Goal: Task Accomplishment & Management: Complete application form

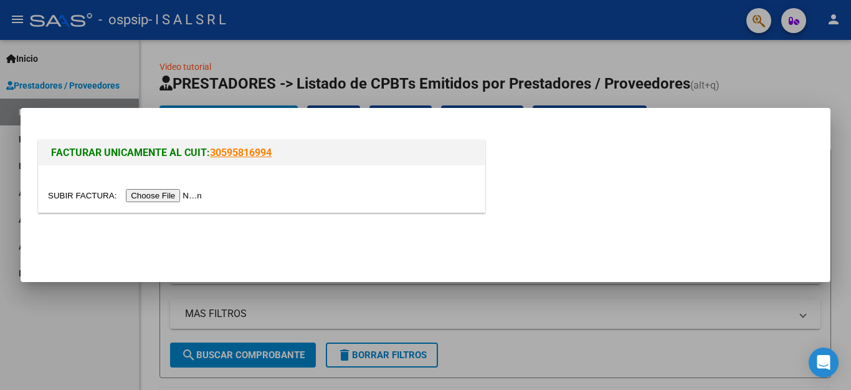
click at [160, 193] on input "file" at bounding box center [127, 195] width 158 height 13
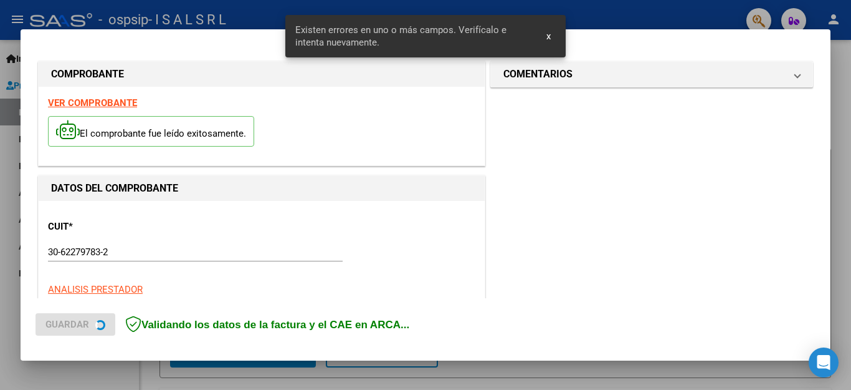
scroll to position [284, 0]
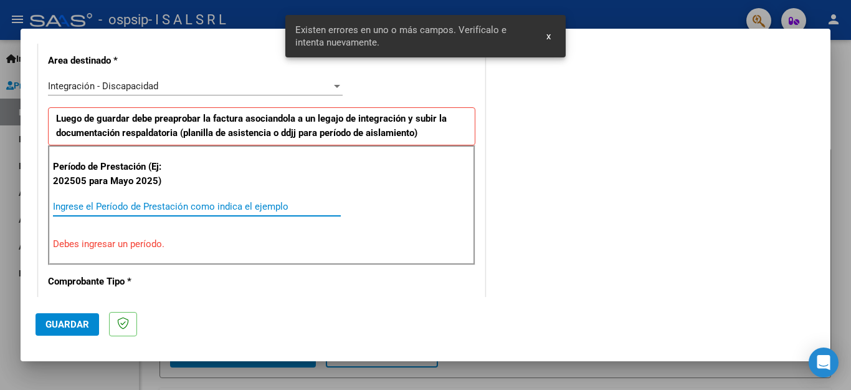
click at [152, 201] on input "Ingrese el Período de Prestación como indica el ejemplo" at bounding box center [197, 206] width 288 height 11
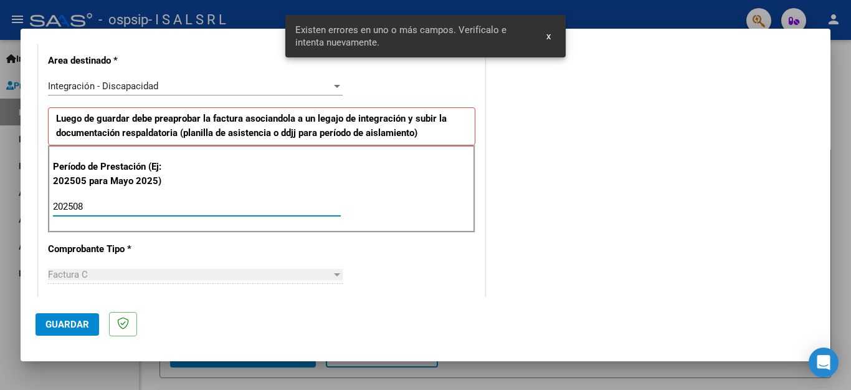
type input "202508"
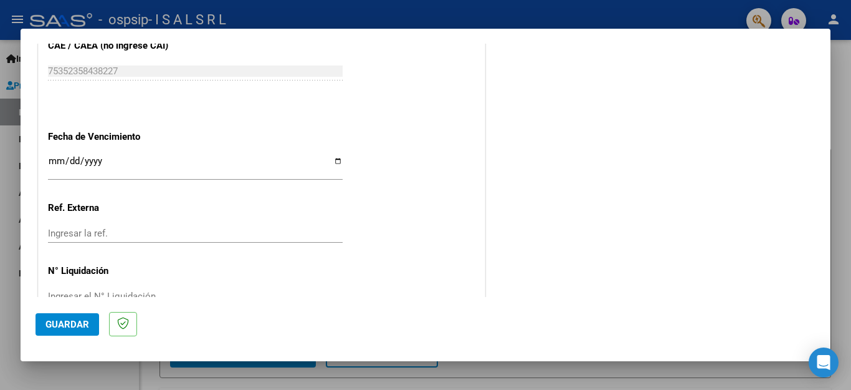
scroll to position [828, 0]
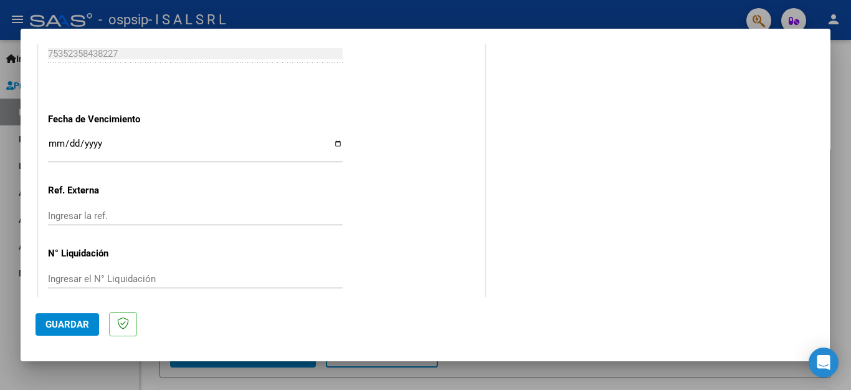
click at [183, 143] on div "Ingresar la fecha" at bounding box center [195, 148] width 295 height 27
click at [335, 138] on input "Ingresar la fecha" at bounding box center [195, 148] width 295 height 20
type input "[DATE]"
click at [55, 321] on span "Guardar" at bounding box center [68, 324] width 44 height 11
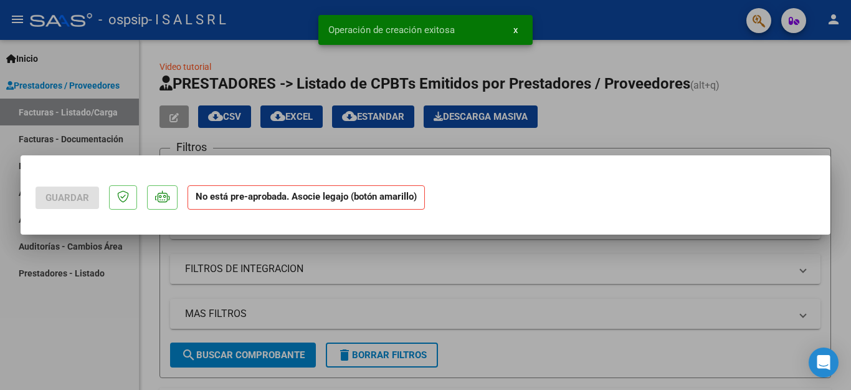
scroll to position [0, 0]
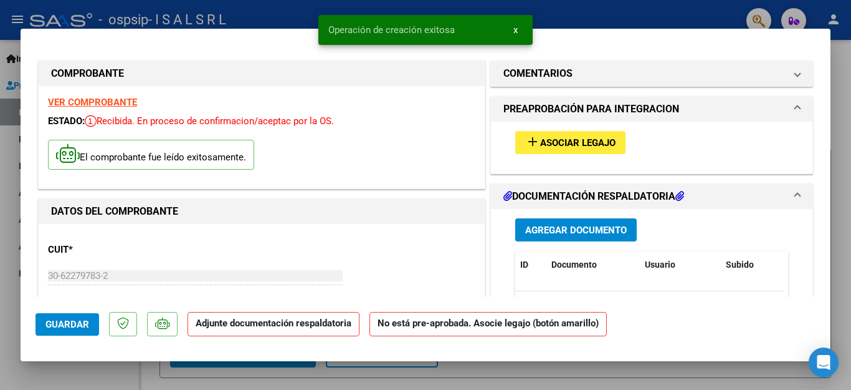
click at [545, 137] on span "Asociar Legajo" at bounding box center [577, 142] width 75 height 11
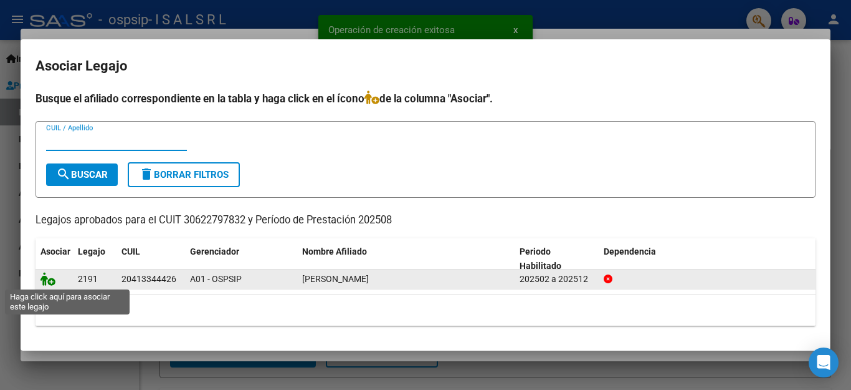
click at [49, 281] on icon at bounding box center [48, 279] width 15 height 14
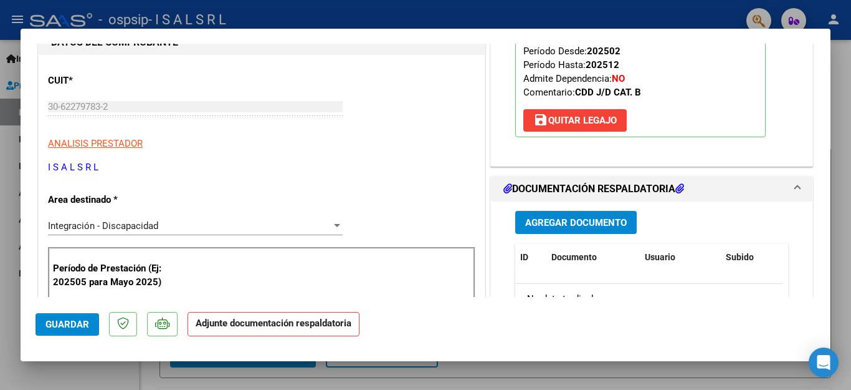
scroll to position [231, 0]
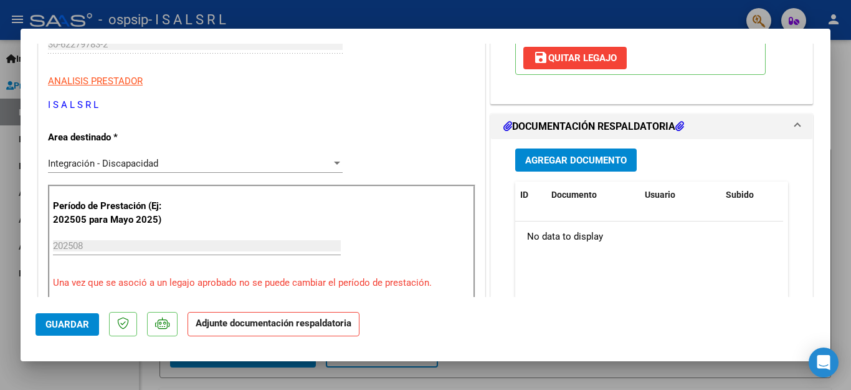
click at [593, 164] on span "Agregar Documento" at bounding box center [576, 160] width 102 height 11
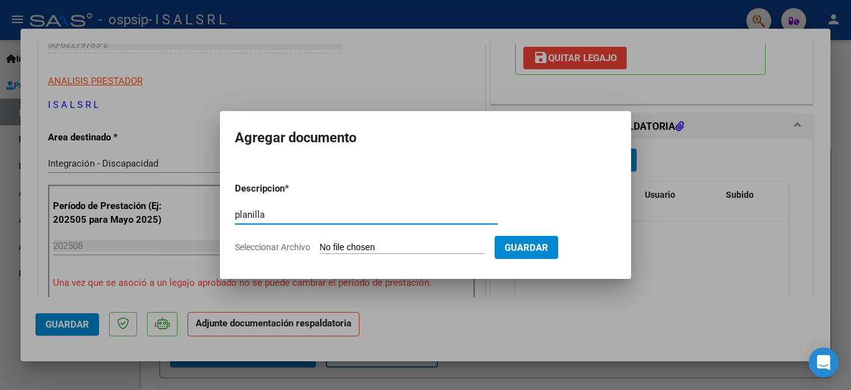
type input "planilla"
click at [405, 242] on input "Seleccionar Archivo" at bounding box center [402, 248] width 165 height 12
type input "C:\fakepath\[PERSON_NAME].pdf"
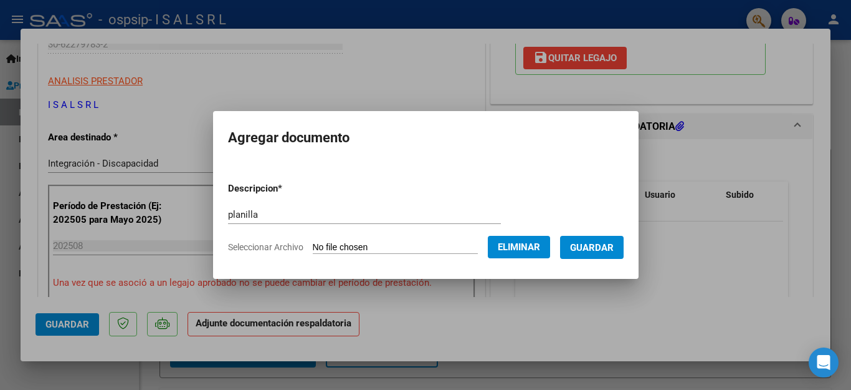
click at [589, 254] on button "Guardar" at bounding box center [592, 247] width 64 height 23
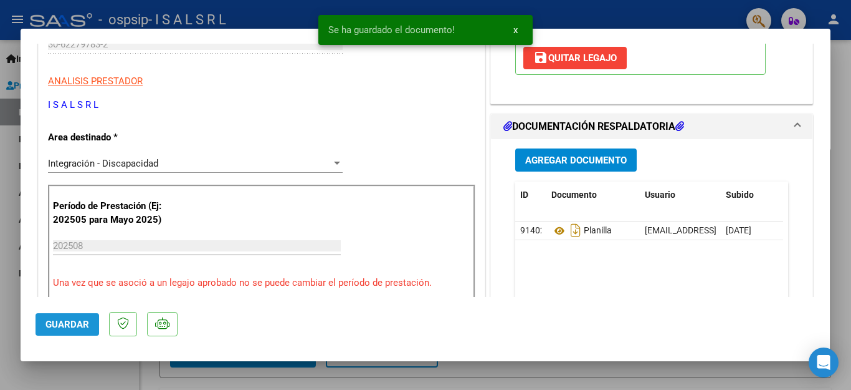
click at [61, 322] on span "Guardar" at bounding box center [68, 324] width 44 height 11
